Goal: Check status: Check status

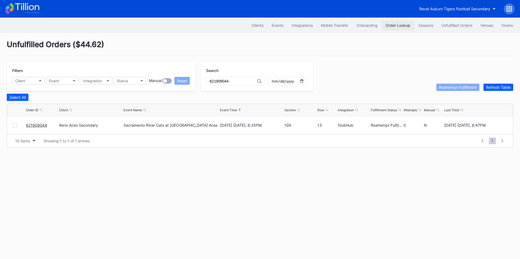
click at [399, 23] on button "Order Lookup" at bounding box center [397, 25] width 33 height 10
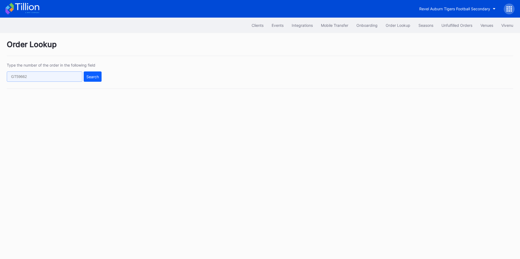
click at [54, 77] on input "text" at bounding box center [45, 76] width 76 height 10
paste input "621911495"
click at [90, 75] on div "Search" at bounding box center [92, 76] width 12 height 5
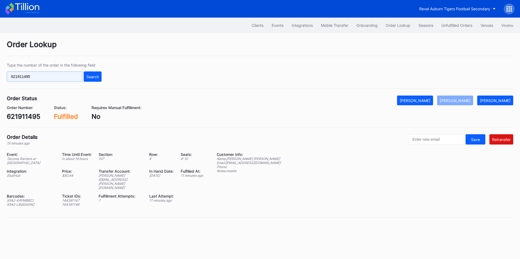
click at [47, 79] on input "621911495" at bounding box center [45, 76] width 76 height 10
paste input "rm96c3586y3"
click at [69, 76] on input "621911495 rm96c3586y3" at bounding box center [45, 76] width 76 height 10
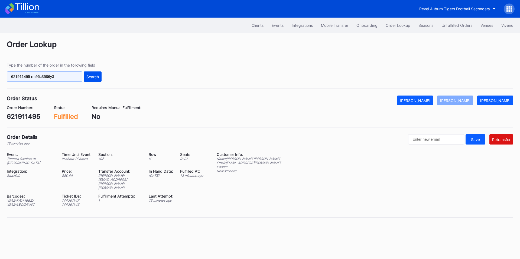
paste input "text"
click at [98, 76] on div "Search" at bounding box center [92, 76] width 12 height 5
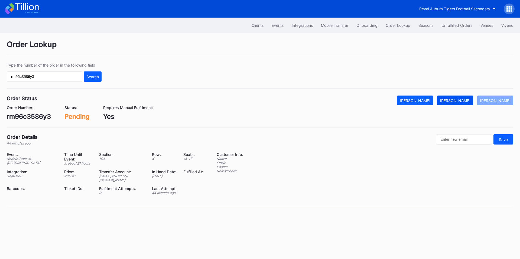
click at [460, 98] on button "[PERSON_NAME]" at bounding box center [455, 101] width 36 height 10
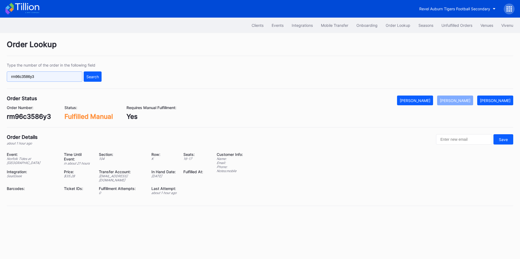
click at [47, 78] on input "rm96c3586y3" at bounding box center [45, 76] width 76 height 10
paste input "271300459"
type input "271300459"
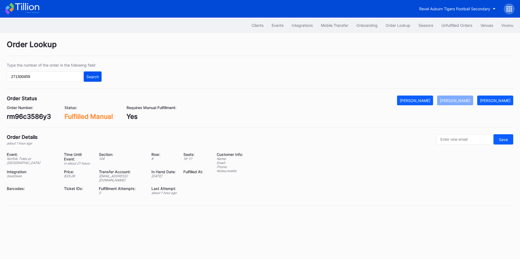
click at [96, 77] on div "Search" at bounding box center [92, 76] width 12 height 5
